Goal: Navigation & Orientation: Understand site structure

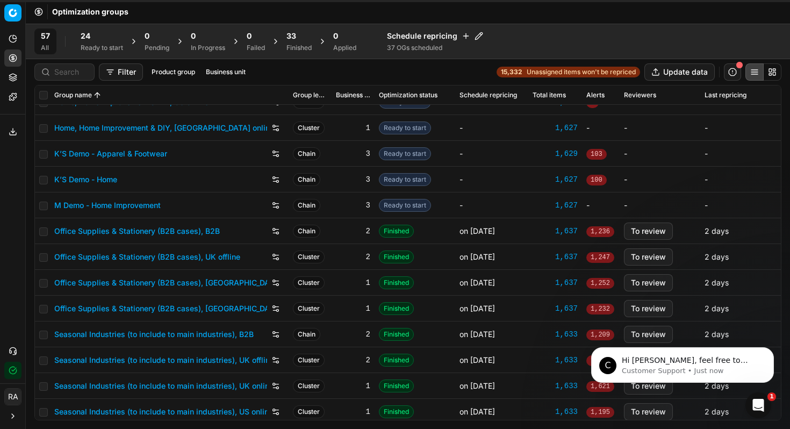
scroll to position [891, 0]
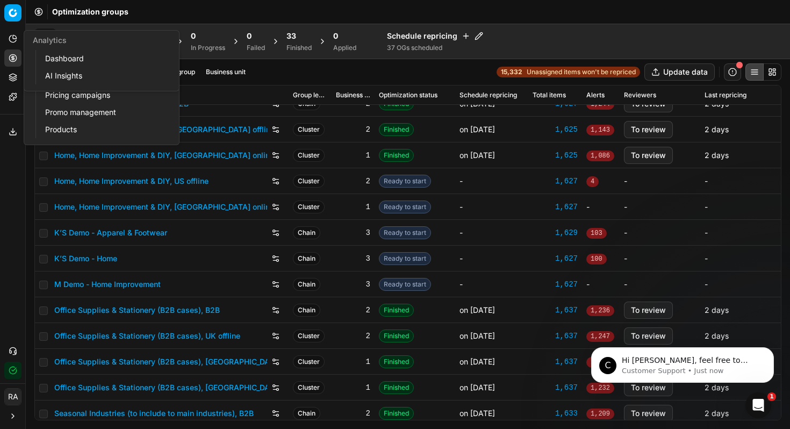
click at [13, 37] on icon at bounding box center [13, 38] width 9 height 9
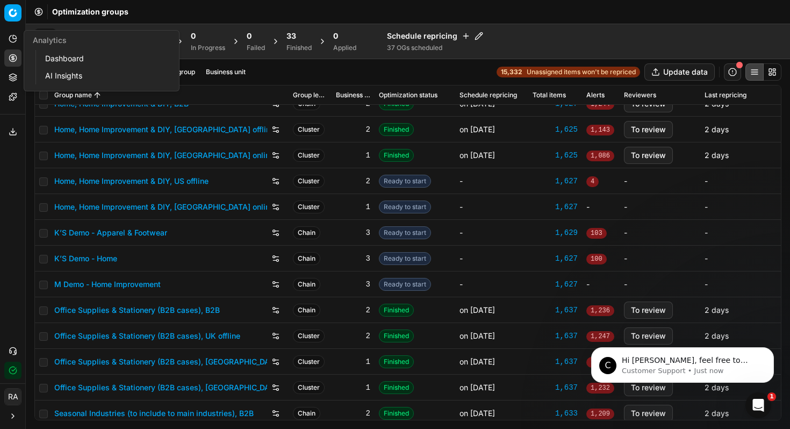
click at [76, 62] on link "Dashboard" at bounding box center [103, 58] width 125 height 15
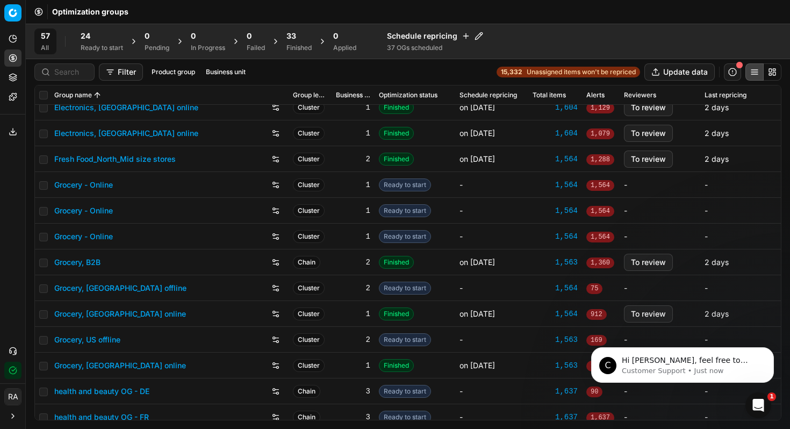
scroll to position [459, 0]
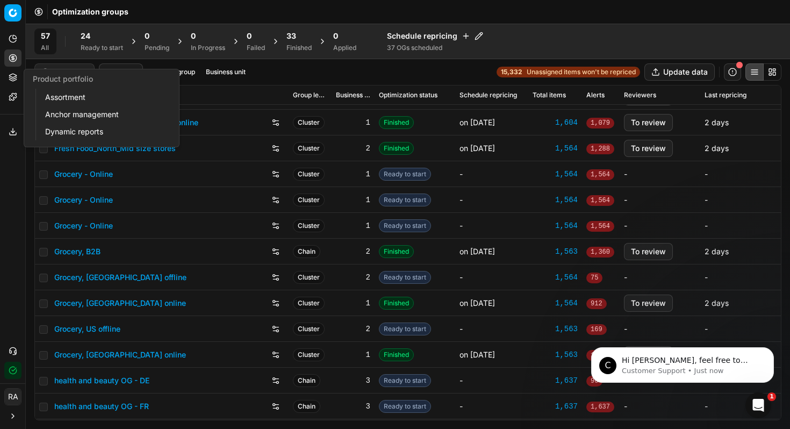
click at [13, 81] on icon at bounding box center [12, 80] width 7 height 2
click at [78, 100] on link "Assortment" at bounding box center [103, 97] width 125 height 15
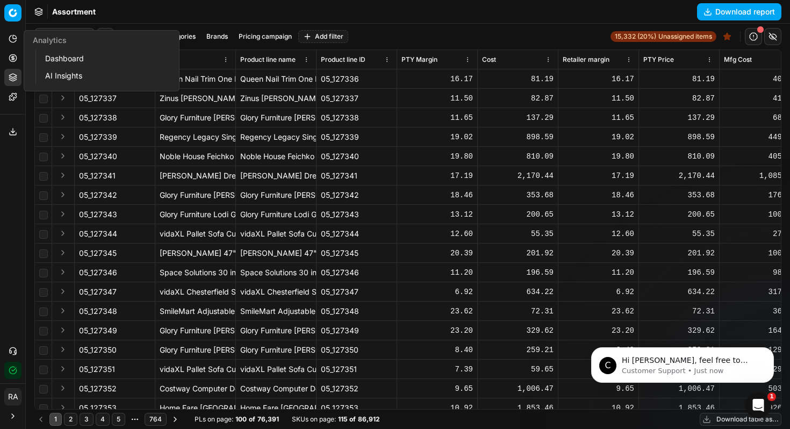
click at [7, 37] on button "Analytics" at bounding box center [12, 38] width 17 height 17
click at [54, 58] on link "Dashboard" at bounding box center [103, 58] width 125 height 15
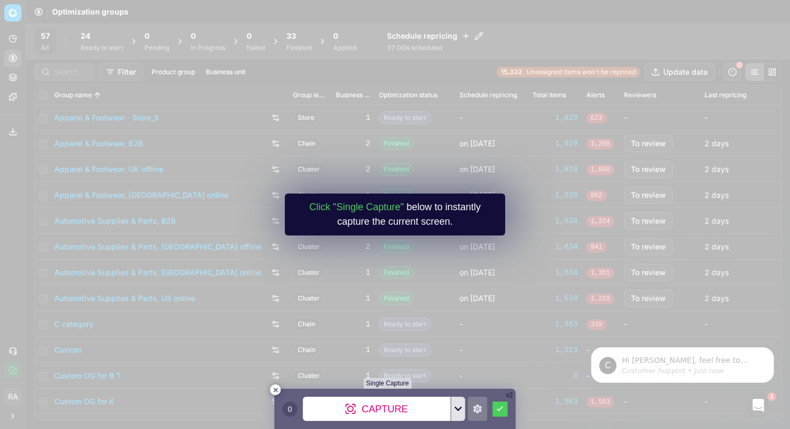
click at [456, 410] on icon at bounding box center [458, 408] width 8 height 5
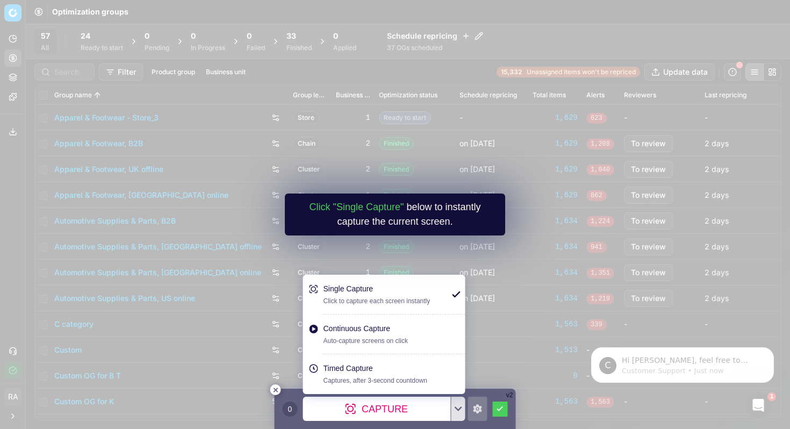
click at [389, 326] on div "Continuous Capture" at bounding box center [385, 328] width 124 height 11
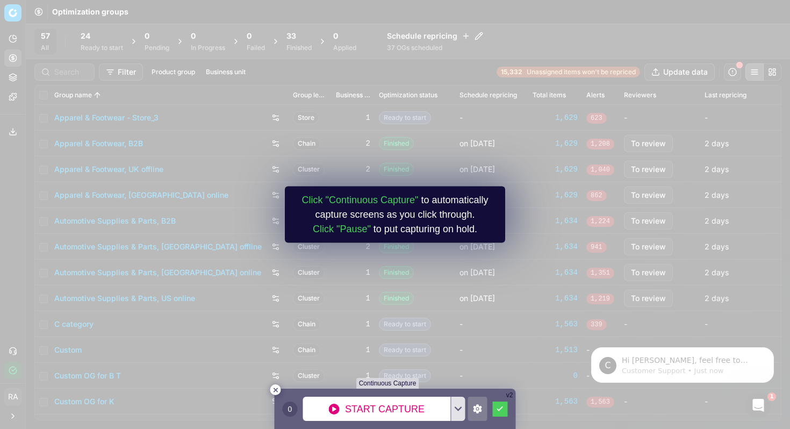
click at [480, 404] on icon at bounding box center [477, 409] width 9 height 10
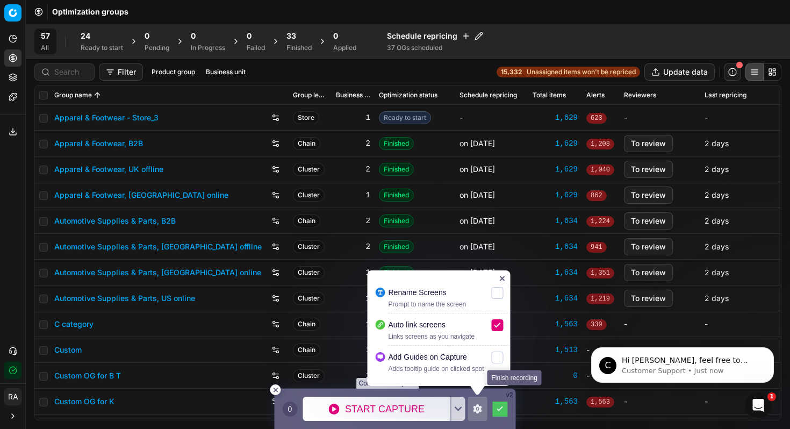
click at [499, 409] on icon at bounding box center [500, 408] width 6 height 5
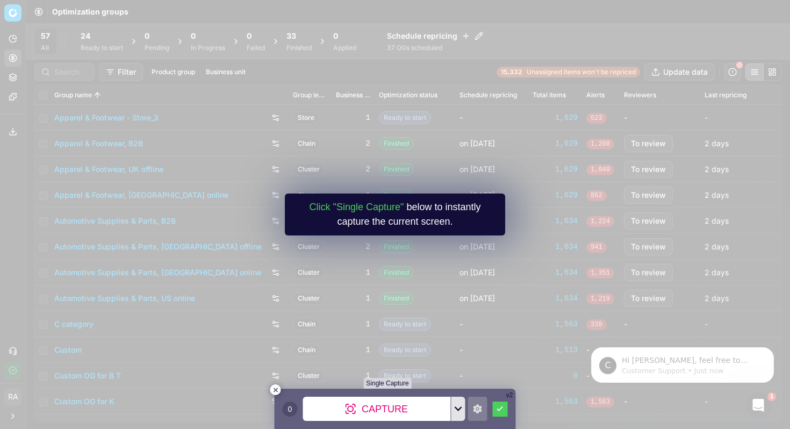
click at [457, 415] on div at bounding box center [458, 408] width 14 height 24
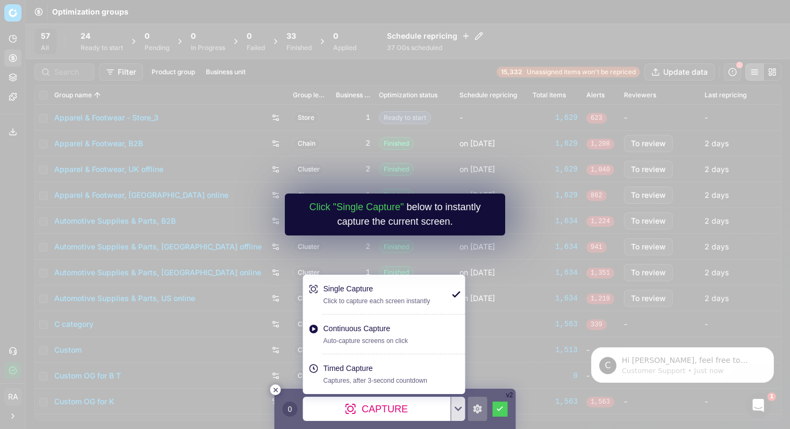
click at [402, 323] on div "Continuous Capture" at bounding box center [385, 328] width 124 height 11
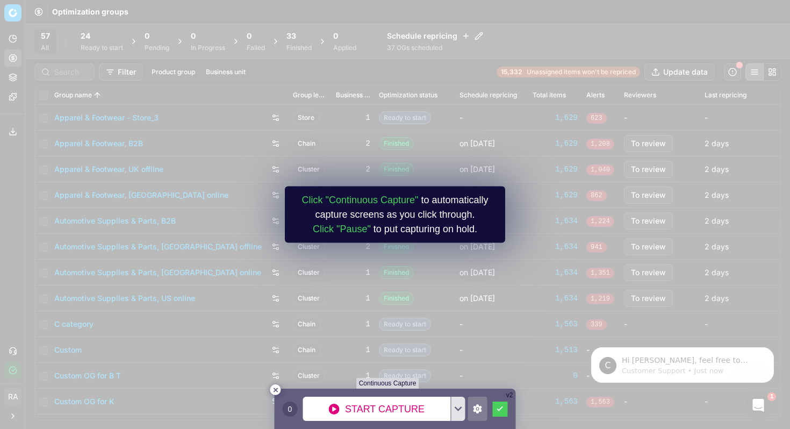
click at [480, 407] on icon at bounding box center [477, 408] width 9 height 9
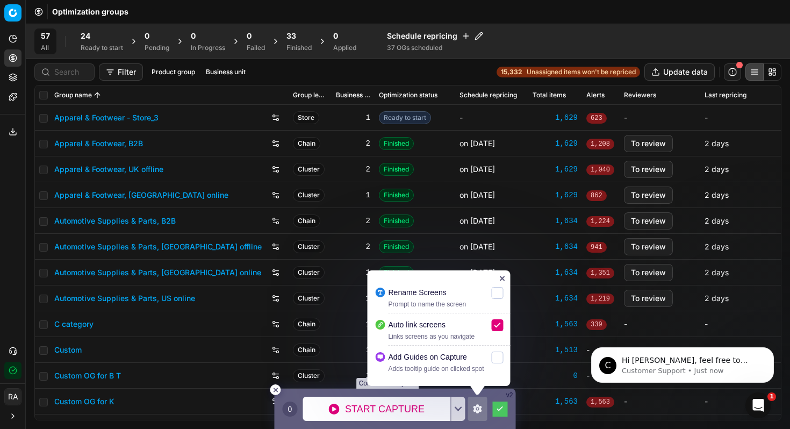
click at [500, 281] on div at bounding box center [502, 278] width 16 height 16
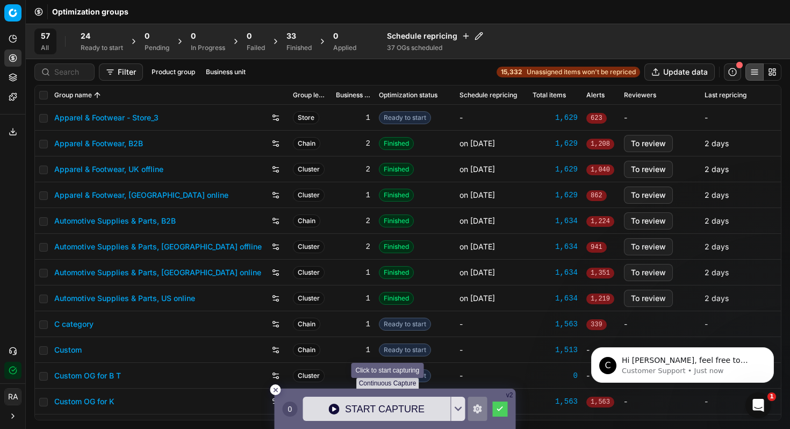
click at [385, 411] on div "Start Capture" at bounding box center [377, 408] width 148 height 24
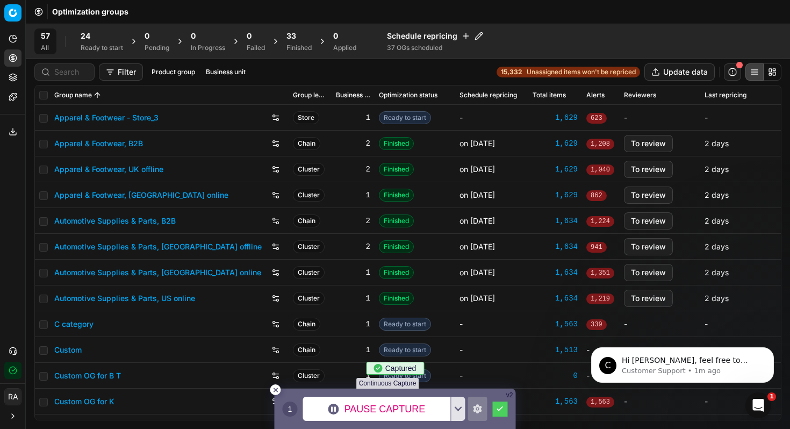
click at [10, 81] on icon at bounding box center [13, 77] width 9 height 9
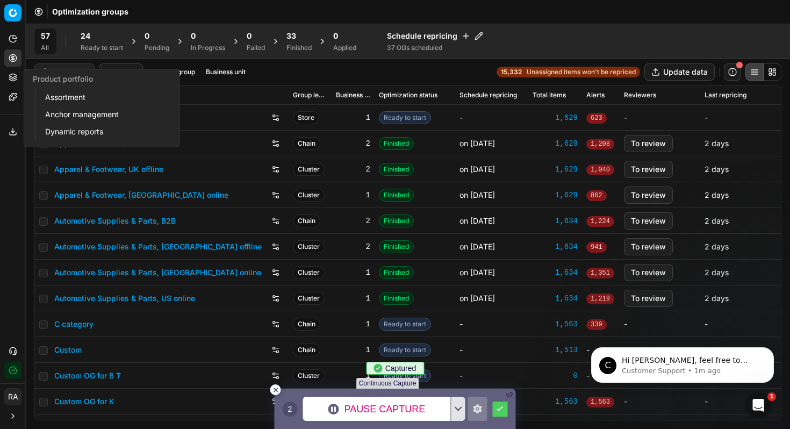
click at [50, 97] on link "Assortment" at bounding box center [103, 97] width 125 height 15
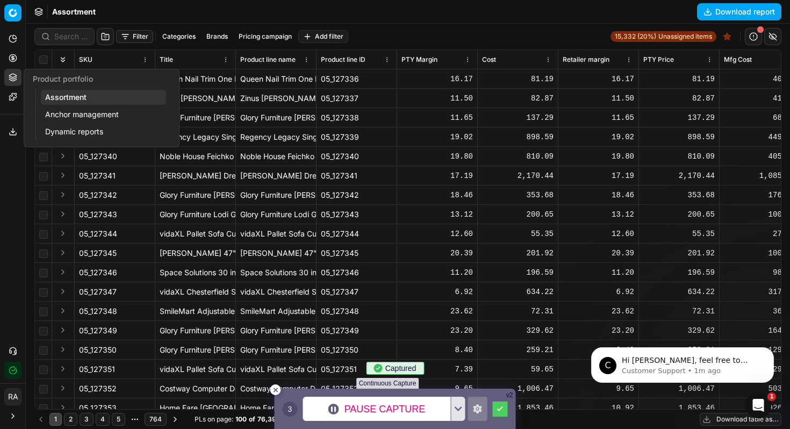
click at [63, 113] on link "Anchor management" at bounding box center [103, 114] width 125 height 15
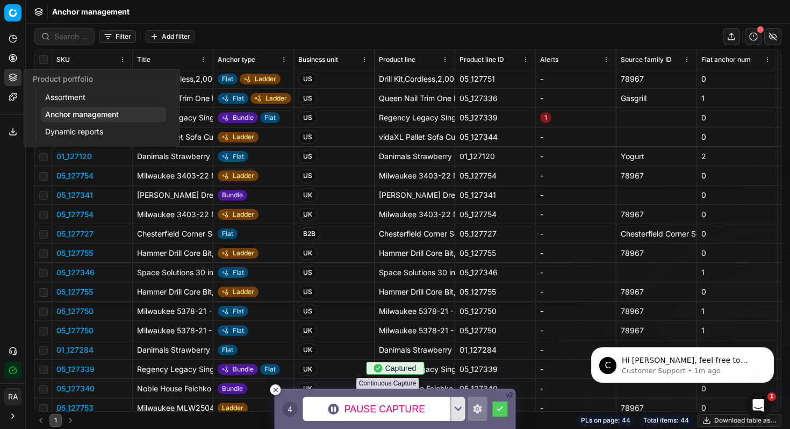
click at [61, 132] on link "Dynamic reports" at bounding box center [103, 131] width 125 height 15
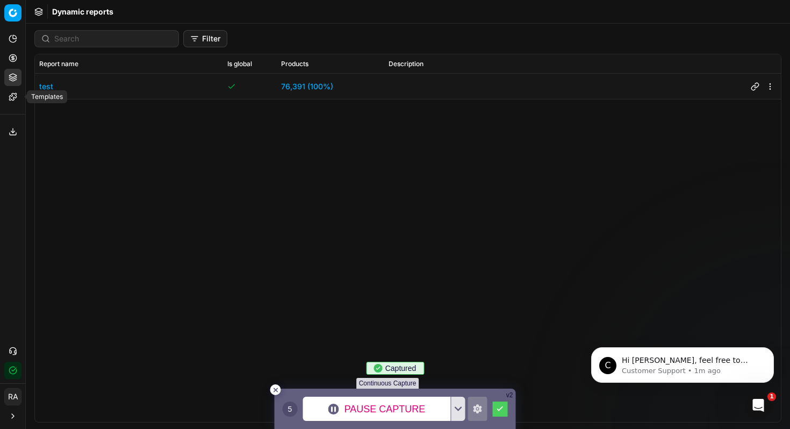
click at [12, 100] on icon at bounding box center [13, 96] width 9 height 9
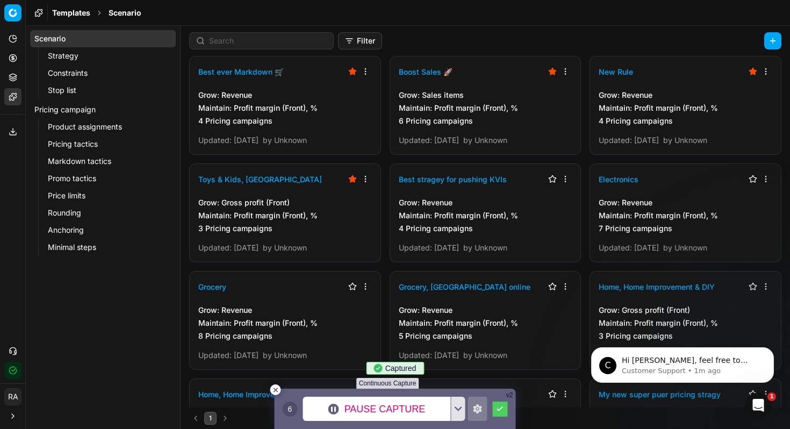
click at [62, 54] on link "Strategy" at bounding box center [103, 55] width 119 height 15
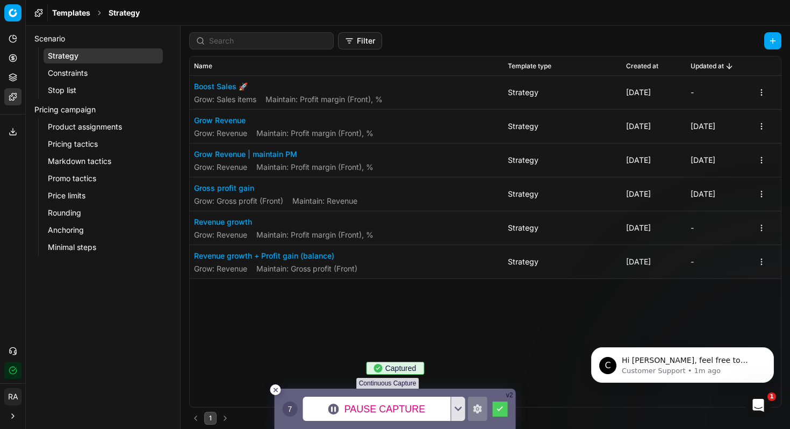
click at [63, 72] on link "Constraints" at bounding box center [103, 73] width 119 height 15
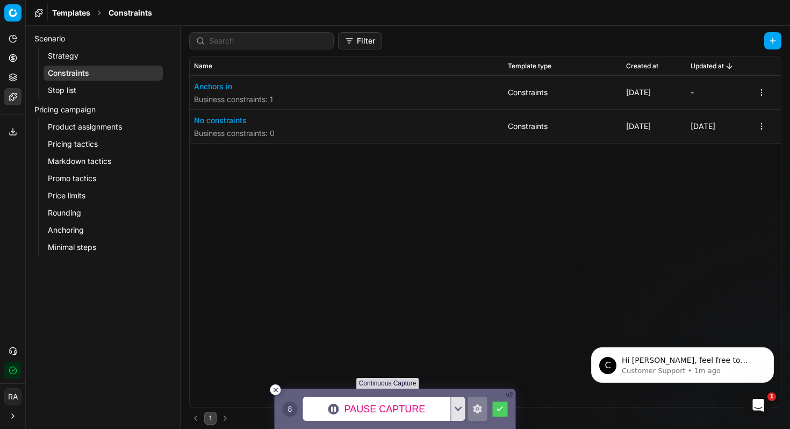
click at [64, 93] on link "Stop list" at bounding box center [103, 90] width 119 height 15
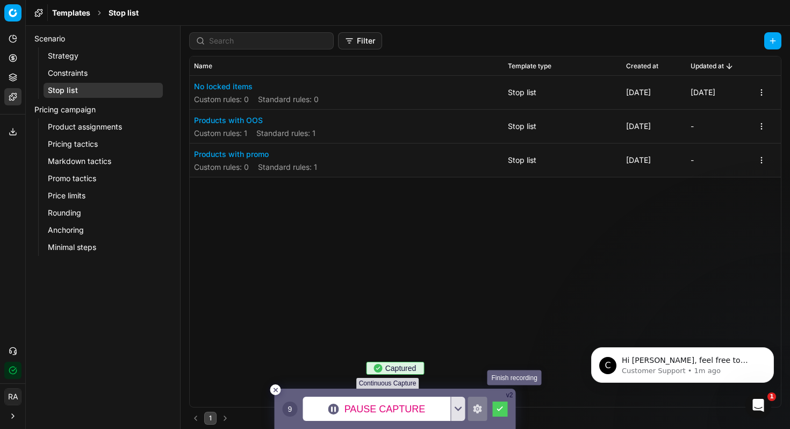
click at [497, 406] on icon at bounding box center [500, 408] width 6 height 5
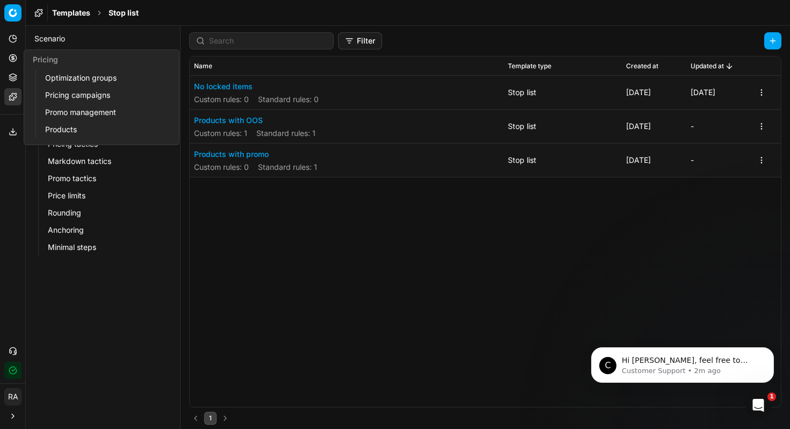
click at [14, 59] on icon at bounding box center [12, 57] width 3 height 3
click at [10, 34] on icon at bounding box center [13, 38] width 9 height 9
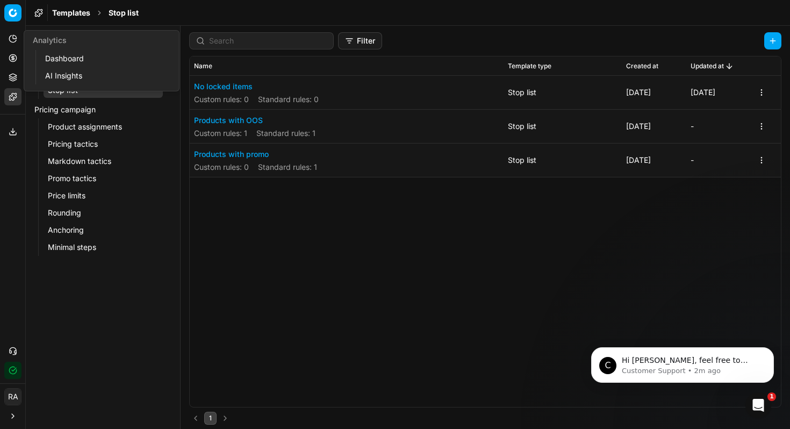
click at [9, 39] on icon at bounding box center [13, 38] width 9 height 9
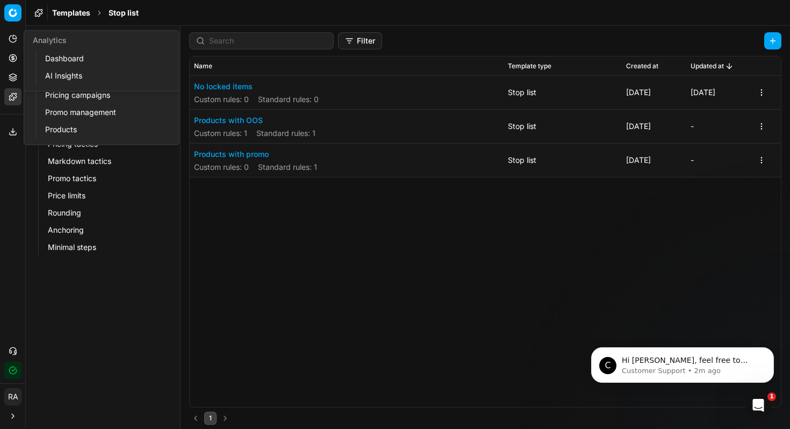
click at [10, 41] on icon at bounding box center [13, 38] width 9 height 9
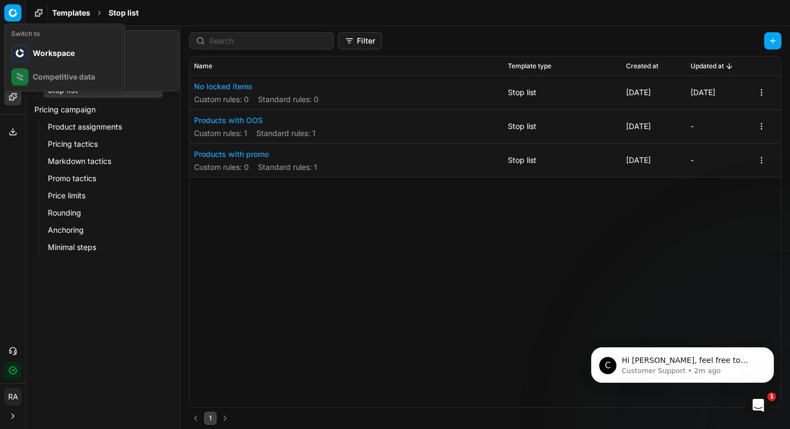
click at [12, 18] on html "Pricing platform Analytics Pricing Product portfolio Templates Export service 0…" at bounding box center [395, 265] width 790 height 531
click at [13, 12] on html "Pricing platform Analytics Pricing Product portfolio Templates Export service 0…" at bounding box center [395, 265] width 790 height 531
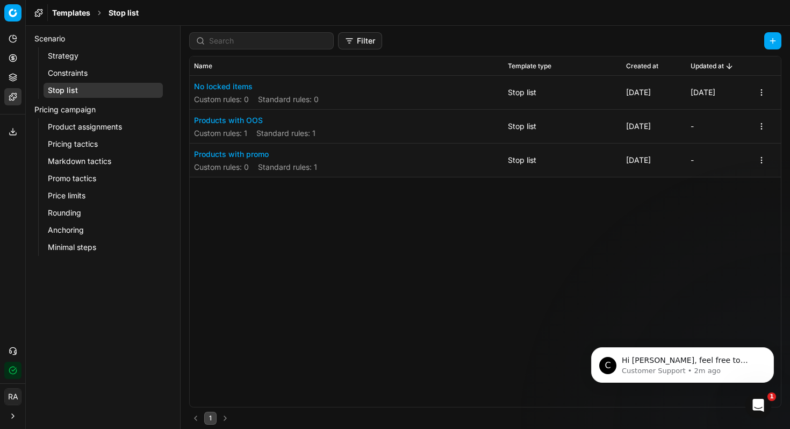
click at [41, 10] on icon at bounding box center [38, 13] width 9 height 9
click at [38, 17] on div "Templates Stop list" at bounding box center [408, 13] width 764 height 26
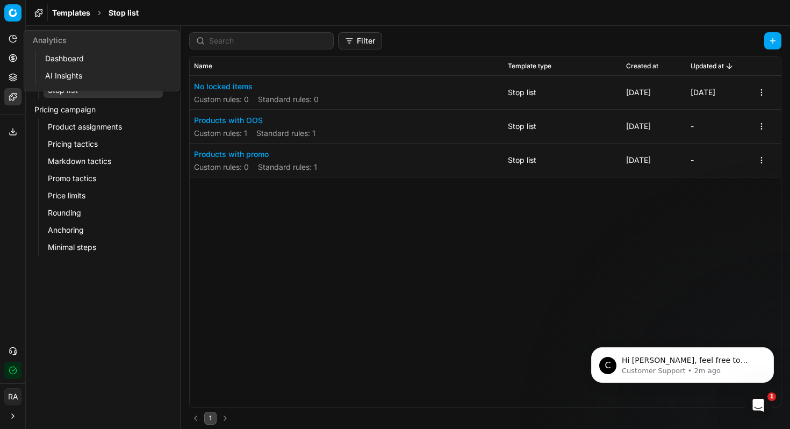
click at [48, 59] on link "Dashboard" at bounding box center [103, 58] width 125 height 15
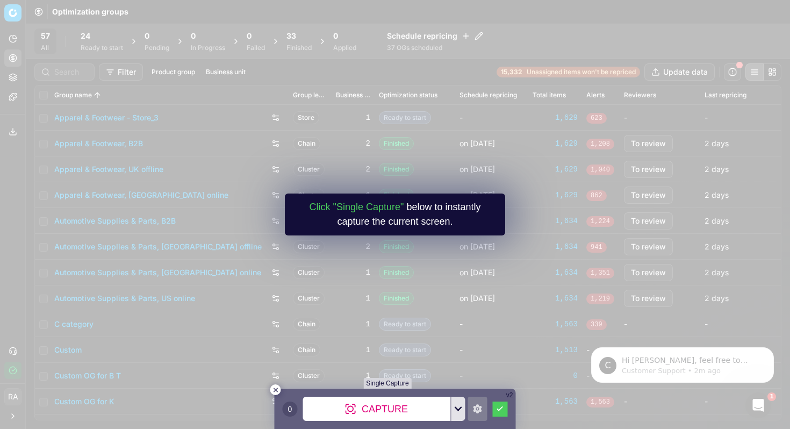
click at [454, 407] on rect at bounding box center [456, 408] width 5 height 5
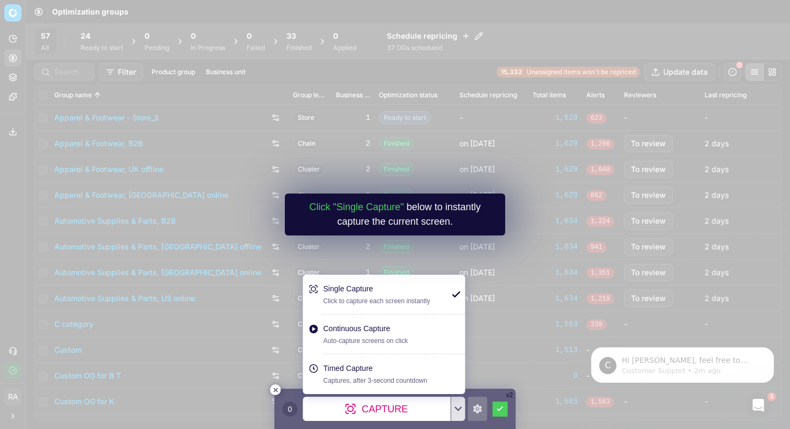
click at [383, 371] on div "Timed Capture" at bounding box center [385, 368] width 124 height 11
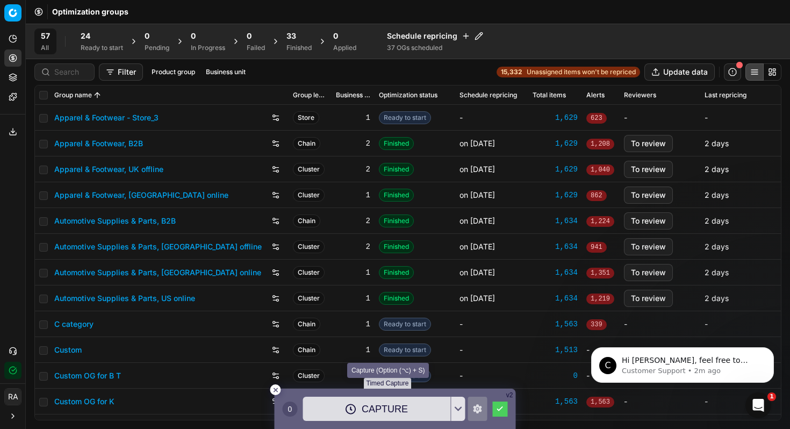
click at [380, 408] on div "Capture" at bounding box center [377, 408] width 148 height 24
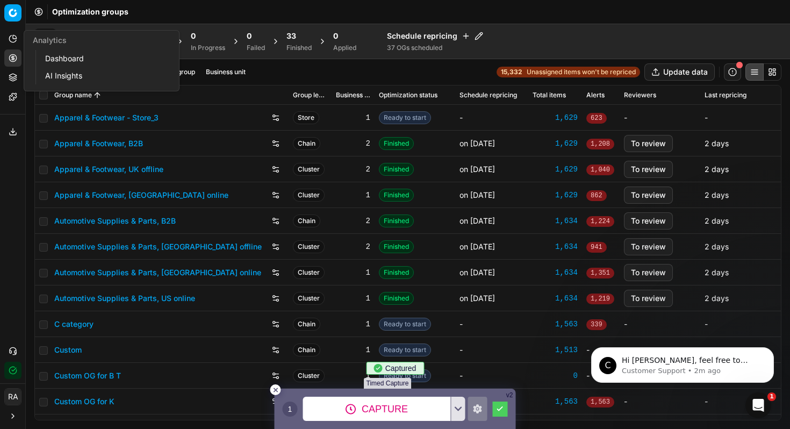
click at [49, 62] on link "Dashboard" at bounding box center [103, 58] width 125 height 15
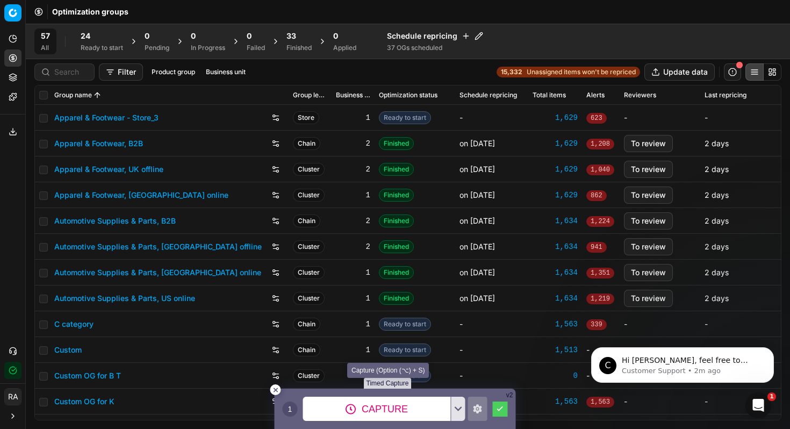
click at [348, 407] on icon at bounding box center [350, 408] width 11 height 11
click at [458, 409] on rect at bounding box center [459, 408] width 5 height 5
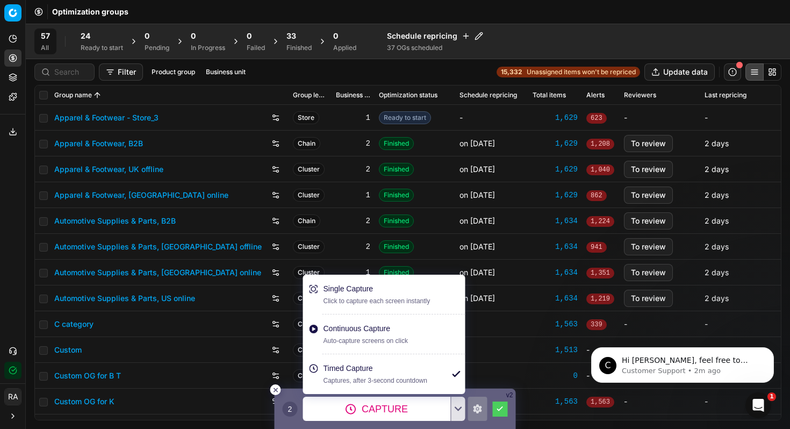
click at [403, 333] on div "Continuous Capture" at bounding box center [385, 328] width 124 height 11
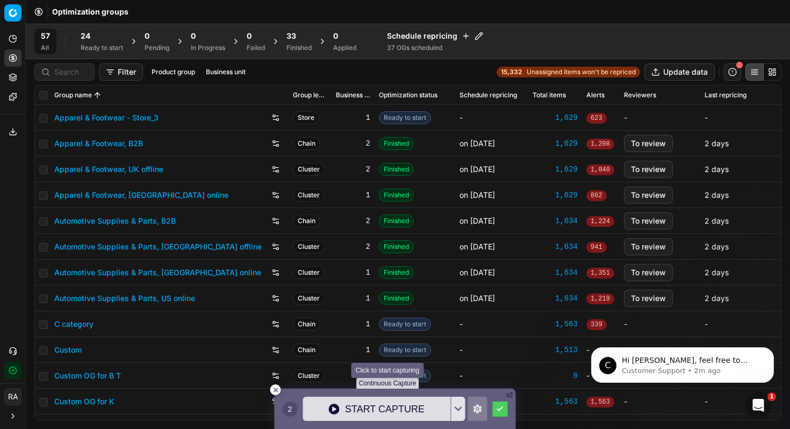
click at [340, 412] on div "Start Capture" at bounding box center [377, 408] width 148 height 24
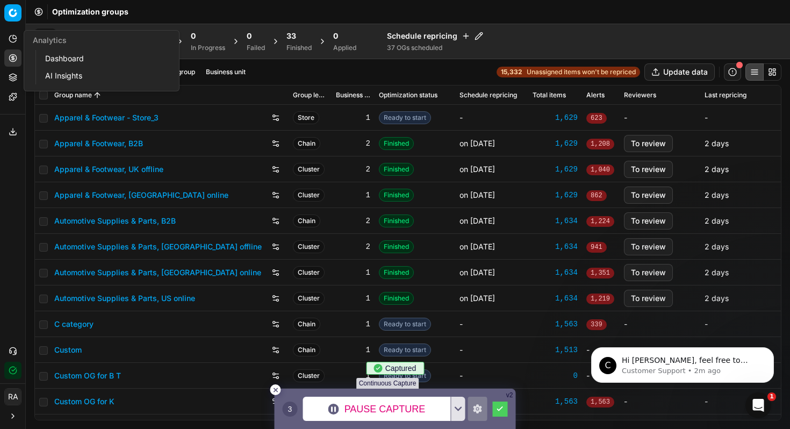
click at [68, 60] on link "Dashboard" at bounding box center [103, 58] width 125 height 15
click at [50, 69] on link "AI Insights" at bounding box center [103, 75] width 125 height 15
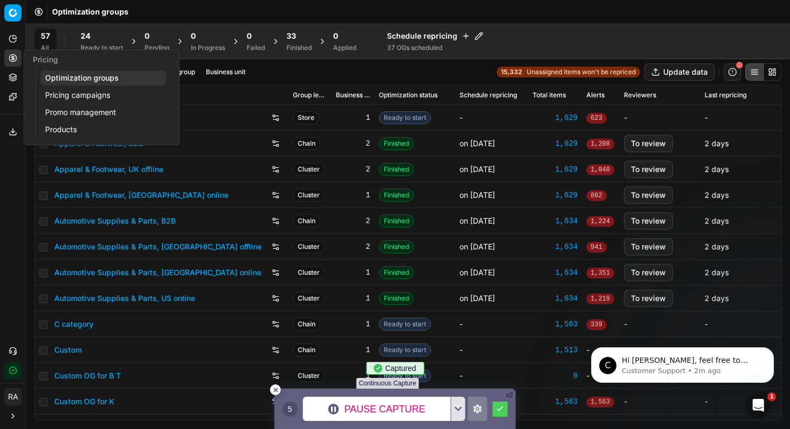
click at [52, 76] on link "Optimization groups" at bounding box center [103, 77] width 125 height 15
click at [64, 97] on link "Pricing campaigns" at bounding box center [103, 95] width 125 height 15
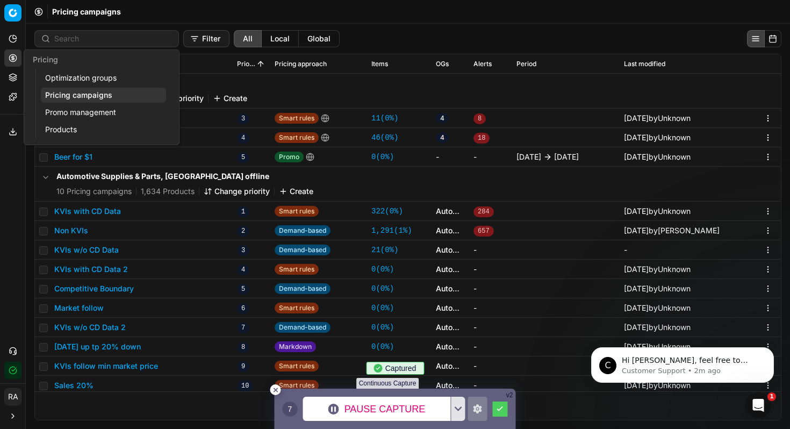
click at [72, 112] on link "Promo management" at bounding box center [103, 112] width 125 height 15
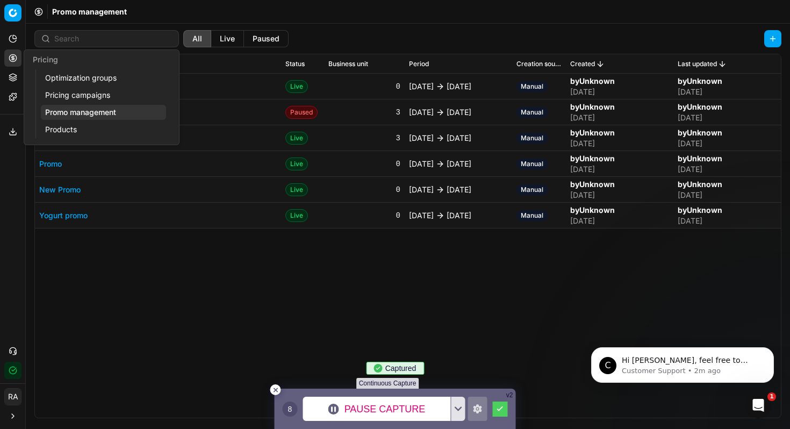
click at [70, 126] on link "Products" at bounding box center [103, 129] width 125 height 15
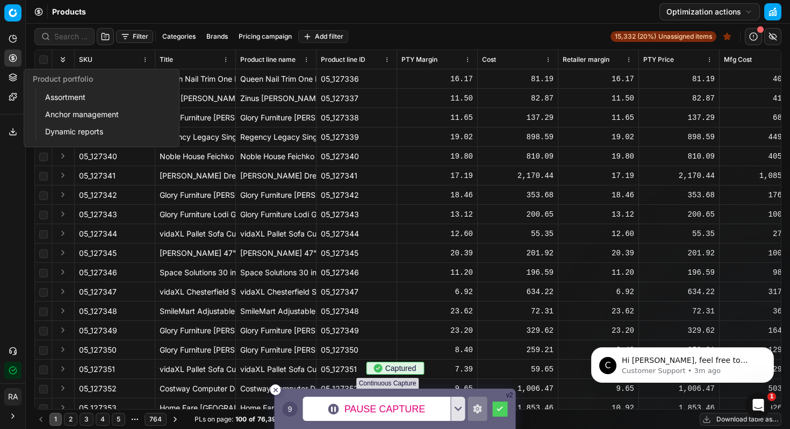
click at [66, 93] on link "Assortment" at bounding box center [103, 97] width 125 height 15
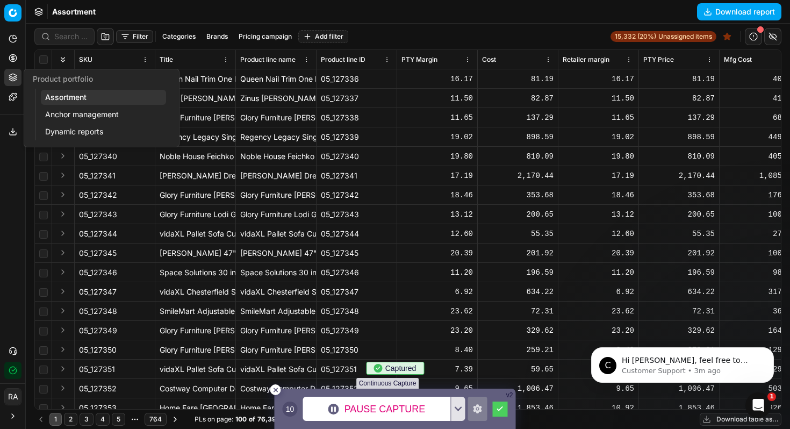
click at [64, 114] on link "Anchor management" at bounding box center [103, 114] width 125 height 15
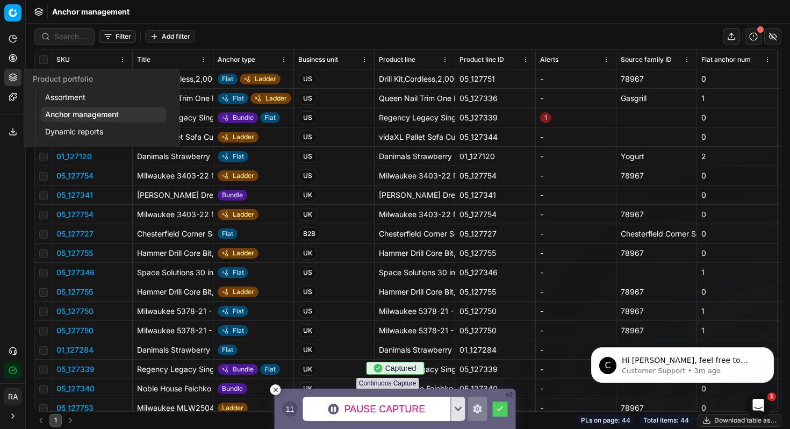
click at [66, 128] on link "Dynamic reports" at bounding box center [103, 131] width 125 height 15
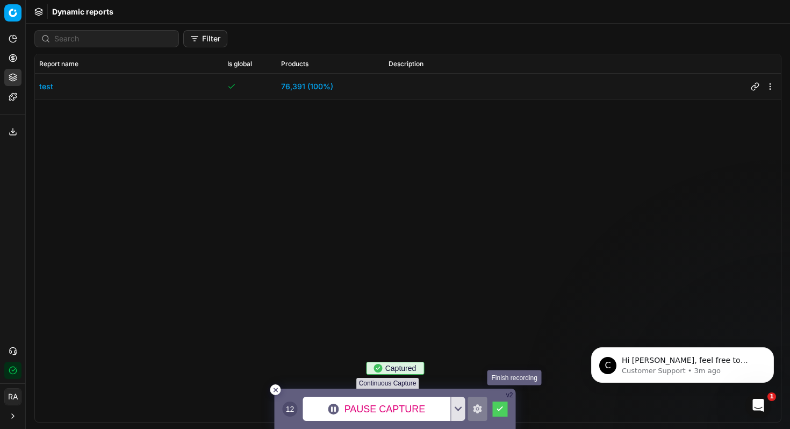
click at [497, 410] on icon at bounding box center [500, 408] width 6 height 5
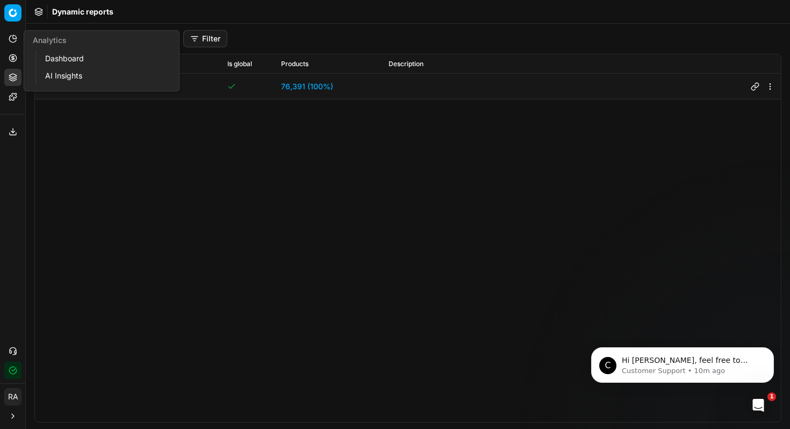
click at [16, 38] on icon at bounding box center [15, 37] width 4 height 4
click at [51, 60] on link "Dashboard" at bounding box center [103, 58] width 125 height 15
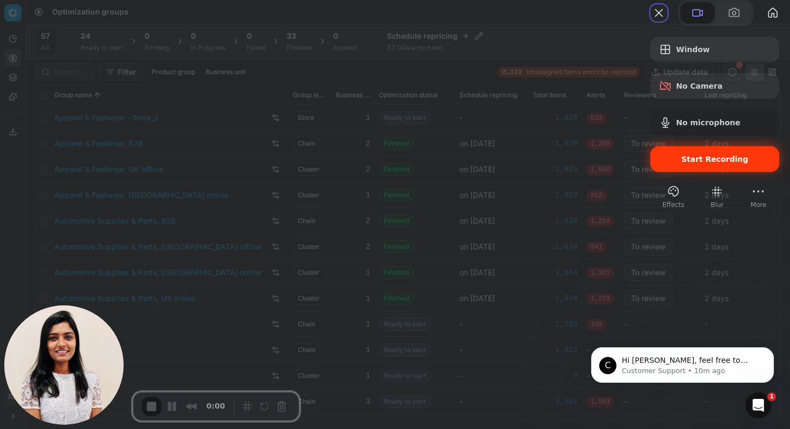
click at [689, 172] on div "Start Recording" at bounding box center [714, 159] width 129 height 26
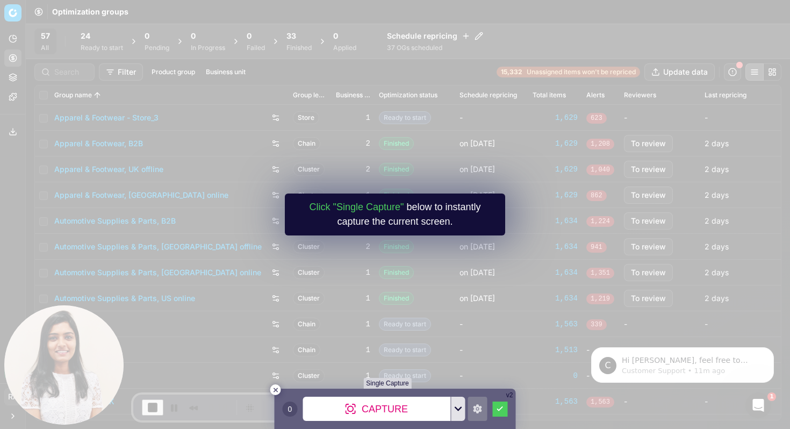
click at [459, 406] on icon at bounding box center [458, 408] width 8 height 5
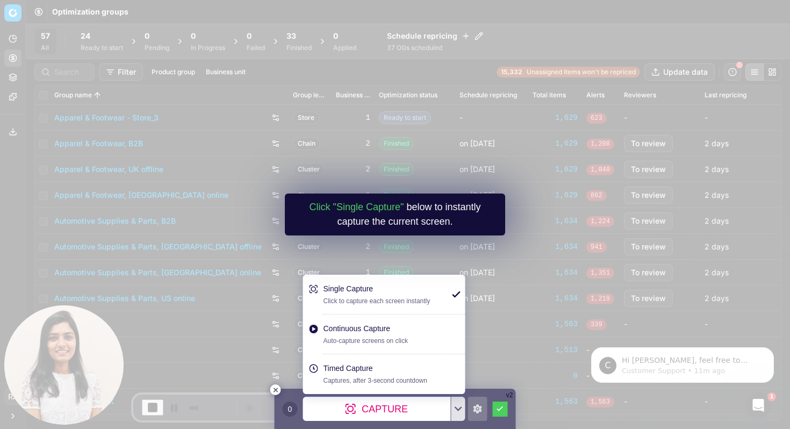
click at [407, 329] on div "Continuous Capture" at bounding box center [385, 328] width 124 height 11
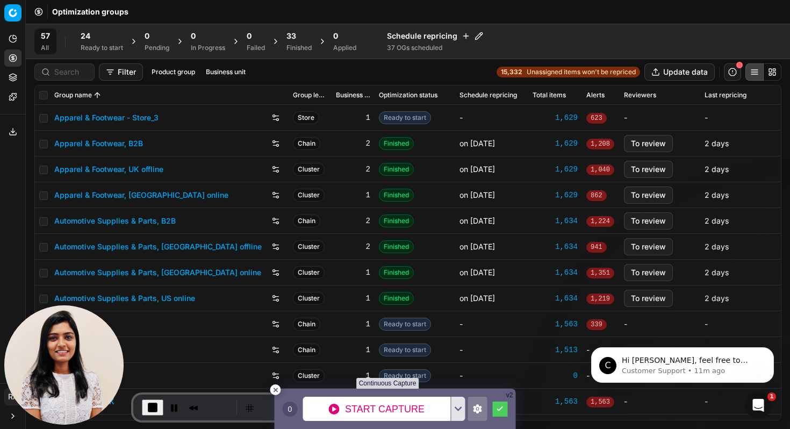
click at [479, 408] on icon at bounding box center [477, 408] width 9 height 9
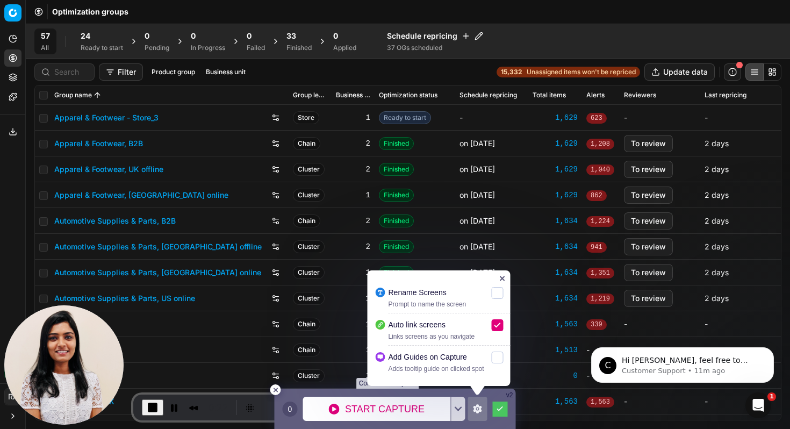
click at [502, 276] on icon at bounding box center [502, 278] width 5 height 5
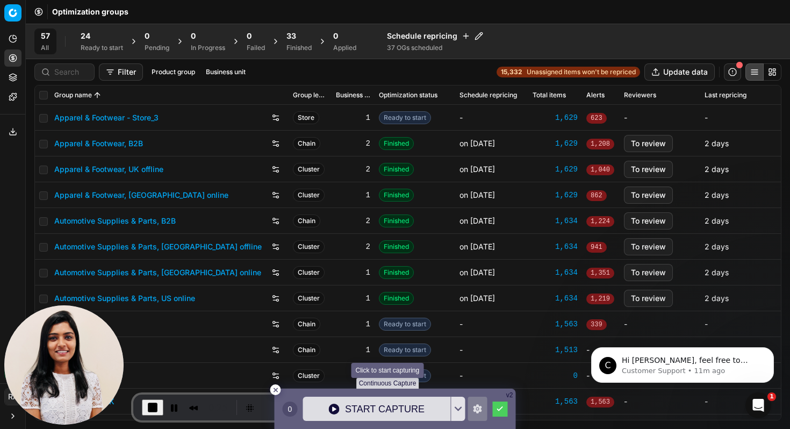
click at [343, 408] on div "Start Capture" at bounding box center [377, 408] width 148 height 24
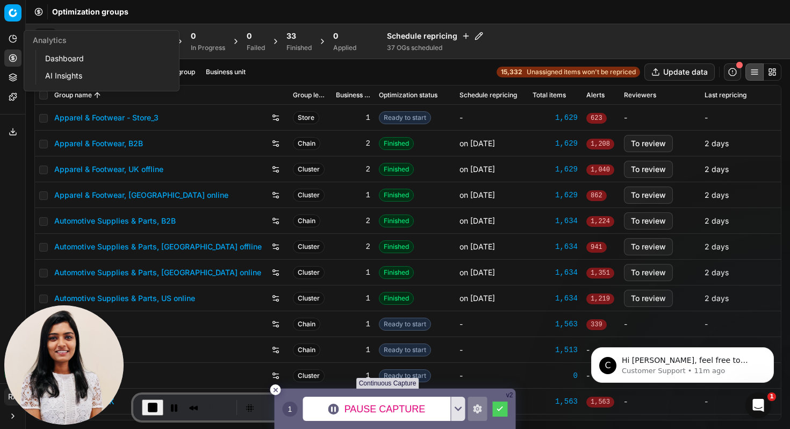
click at [64, 58] on link "Dashboard" at bounding box center [103, 58] width 125 height 15
click at [70, 81] on link "AI Insights" at bounding box center [103, 75] width 125 height 15
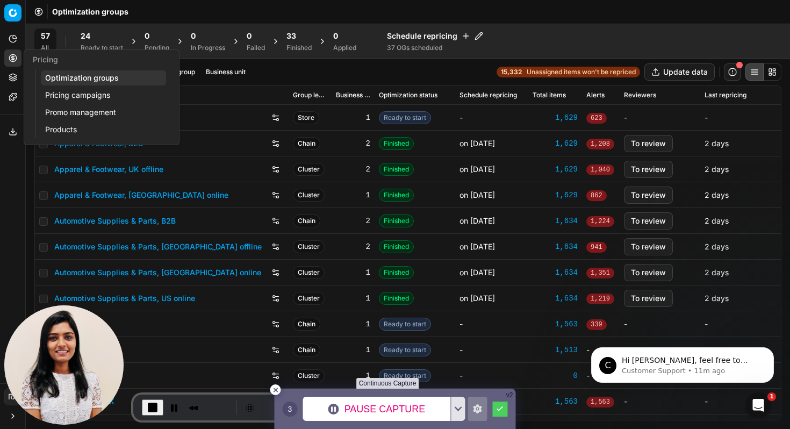
click at [54, 75] on link "Optimization groups" at bounding box center [103, 77] width 125 height 15
click at [64, 99] on link "Pricing campaigns" at bounding box center [103, 95] width 125 height 15
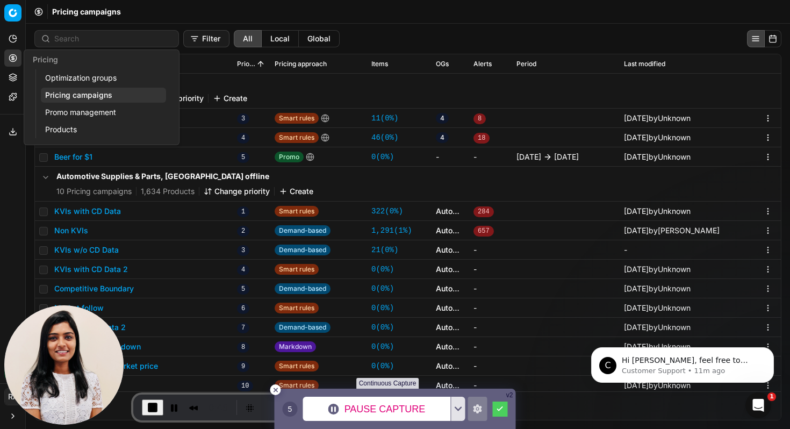
click at [71, 116] on link "Promo management" at bounding box center [103, 112] width 125 height 15
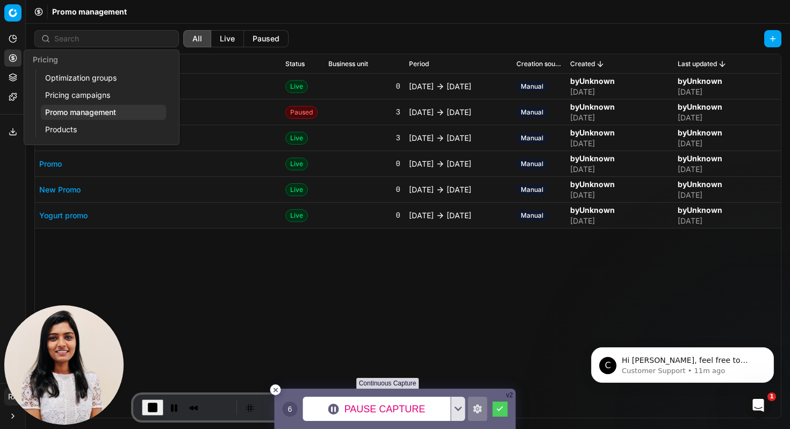
click at [63, 134] on link "Products" at bounding box center [103, 129] width 125 height 15
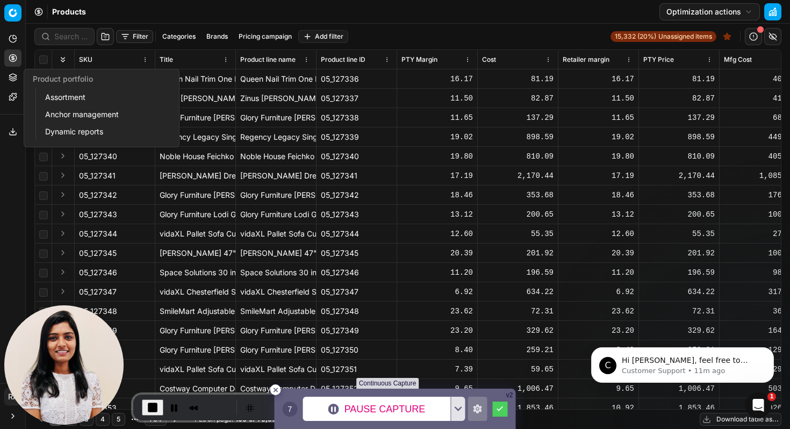
click at [56, 93] on link "Assortment" at bounding box center [103, 97] width 125 height 15
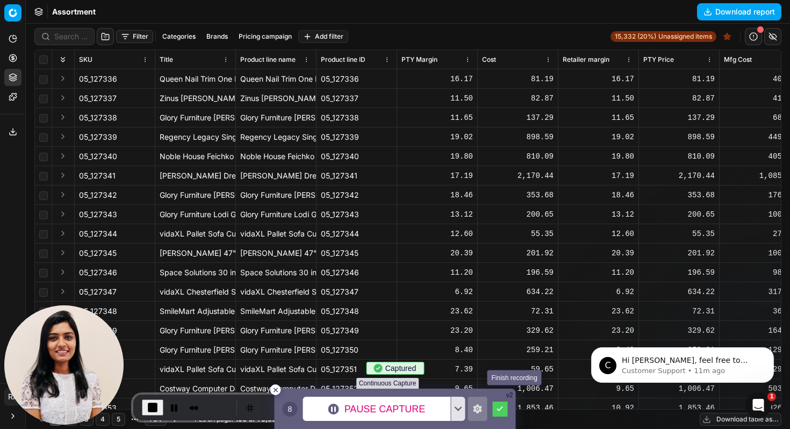
click at [501, 409] on icon at bounding box center [500, 408] width 6 height 5
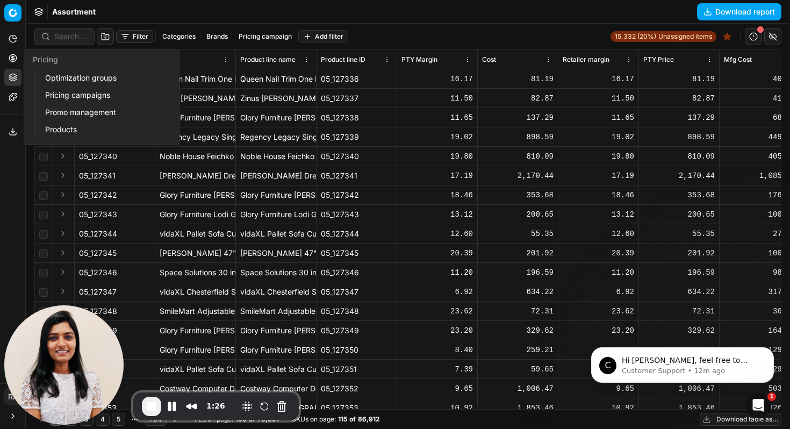
click at [12, 56] on icon at bounding box center [13, 58] width 9 height 9
click at [57, 75] on link "Optimization groups" at bounding box center [103, 77] width 125 height 15
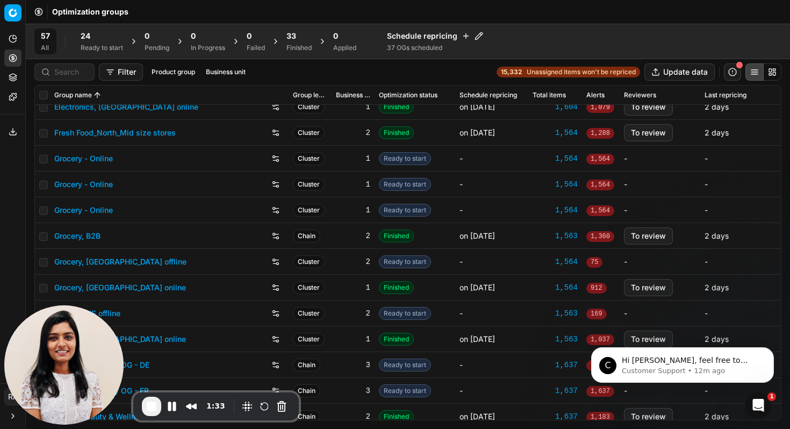
scroll to position [490, 0]
